Goal: Browse casually: Explore the website without a specific task or goal

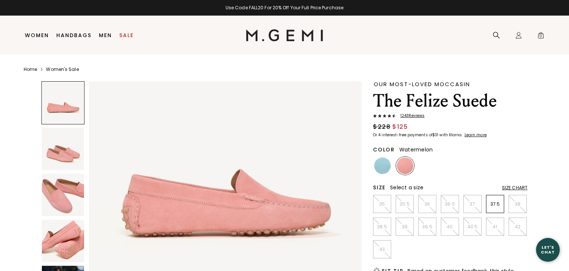
scroll to position [163, 0]
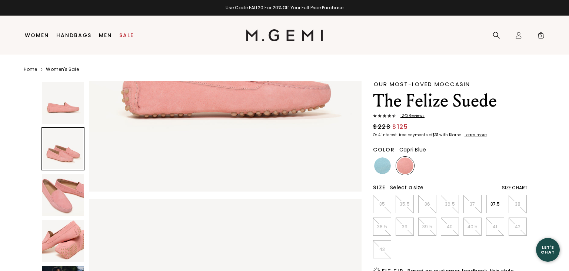
click at [386, 169] on img at bounding box center [382, 165] width 17 height 17
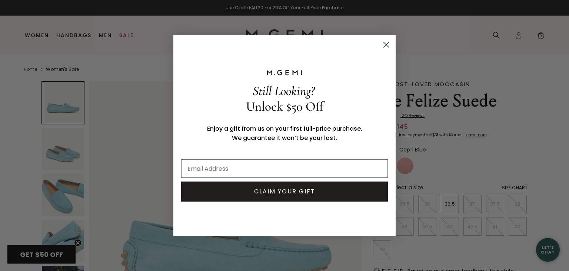
click at [388, 40] on circle "Close dialog" at bounding box center [386, 45] width 12 height 12
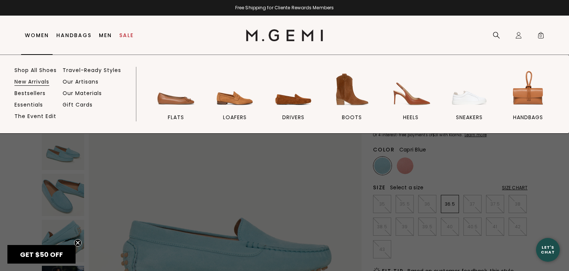
click at [38, 79] on link "New Arrivals" at bounding box center [31, 81] width 35 height 7
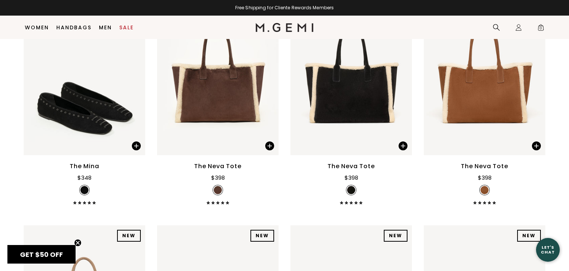
scroll to position [1504, 0]
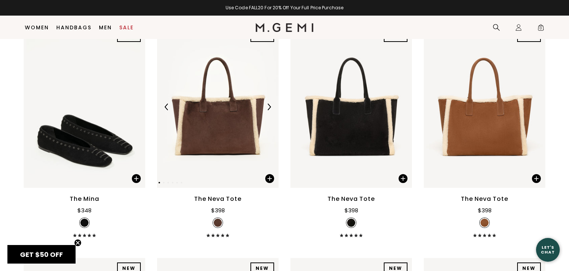
click at [227, 118] on img at bounding box center [218, 107] width 122 height 162
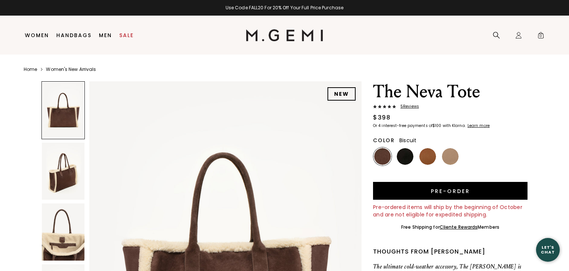
click at [455, 158] on img at bounding box center [450, 156] width 17 height 17
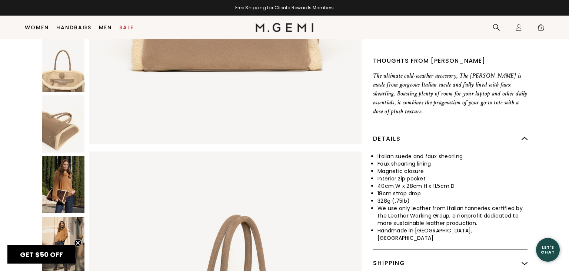
scroll to position [242, 0]
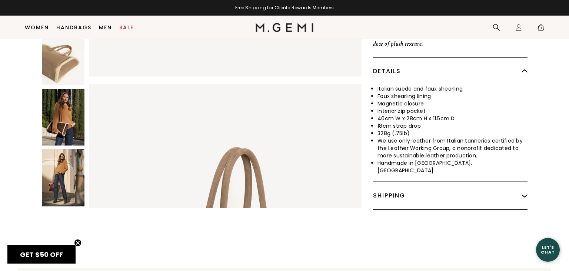
click at [66, 111] on img at bounding box center [63, 117] width 43 height 57
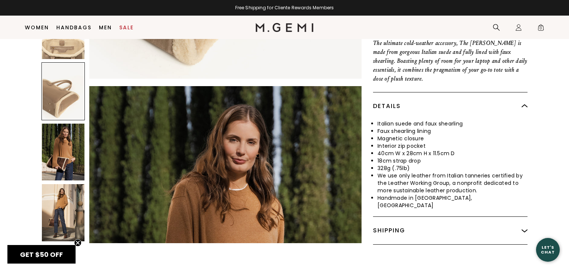
scroll to position [202, 0]
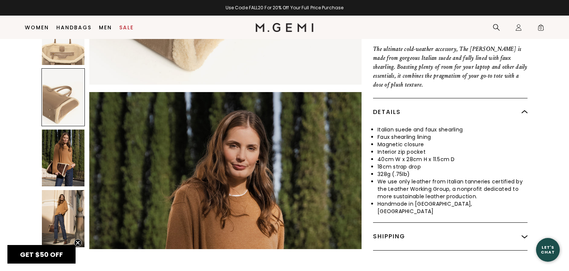
click at [63, 98] on div at bounding box center [63, 97] width 43 height 58
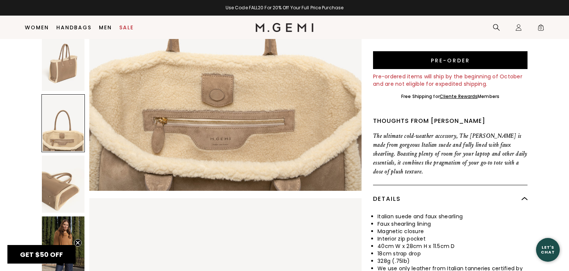
scroll to position [113, 0]
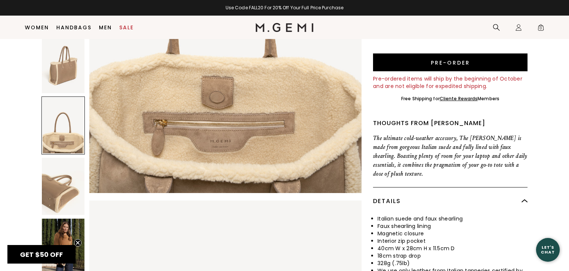
click at [64, 126] on div at bounding box center [63, 125] width 43 height 58
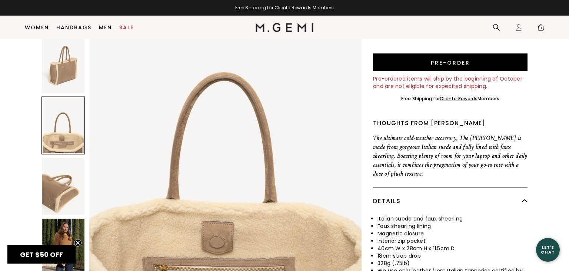
click at [58, 66] on img at bounding box center [63, 64] width 43 height 57
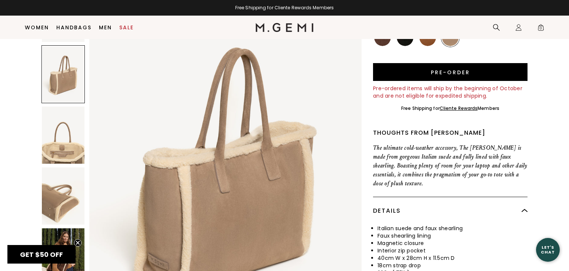
scroll to position [101, 0]
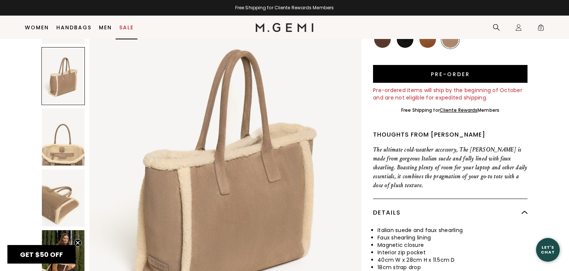
click at [125, 25] on li "Sale" at bounding box center [127, 27] width 22 height 23
click at [128, 23] on li "Sale" at bounding box center [127, 27] width 22 height 23
